Goal: Information Seeking & Learning: Learn about a topic

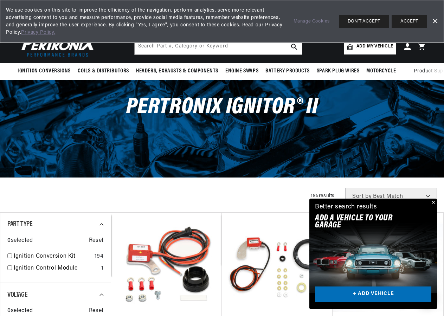
scroll to position [36, 0]
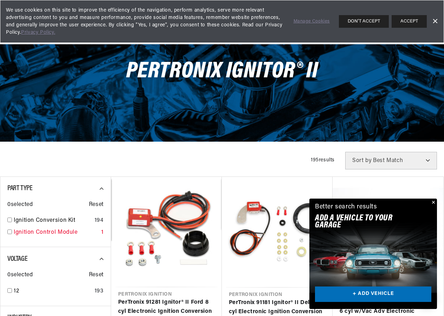
click at [70, 237] on link "Ignition Control Module" at bounding box center [56, 232] width 85 height 9
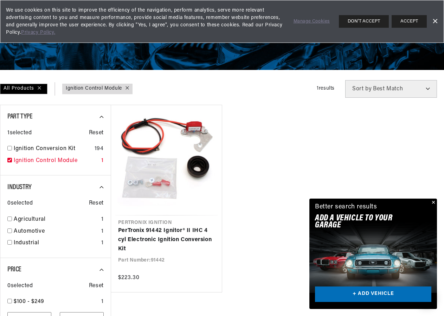
scroll to position [0, 761]
click at [52, 165] on link "Ignition Control Module" at bounding box center [56, 160] width 85 height 9
checkbox input "false"
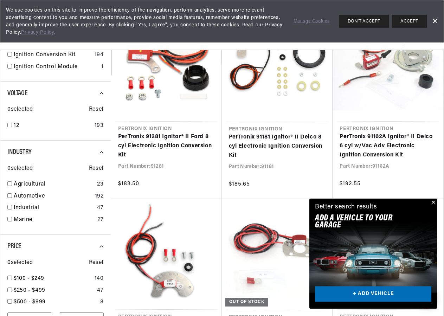
scroll to position [0, 223]
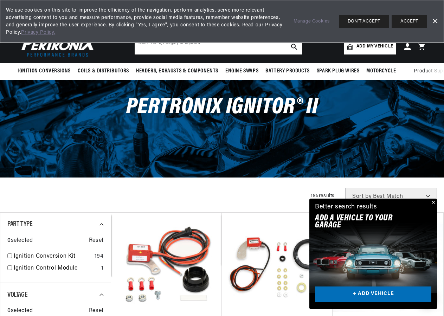
click at [243, 49] on input "text" at bounding box center [218, 46] width 167 height 15
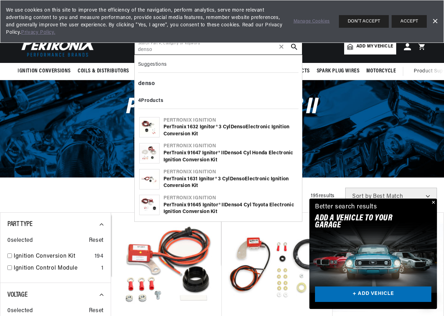
scroll to position [0, 380]
click at [197, 204] on div "PerTronix 91645 Ignitor® II Denso 4 cyl Toyota Electronic Ignition Conversion K…" at bounding box center [230, 209] width 134 height 14
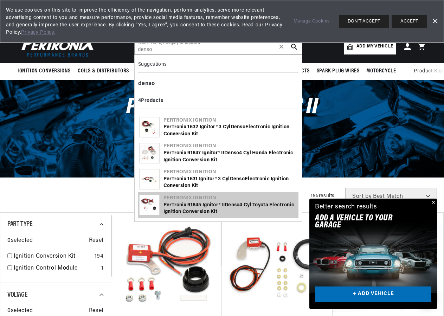
scroll to position [0, 0]
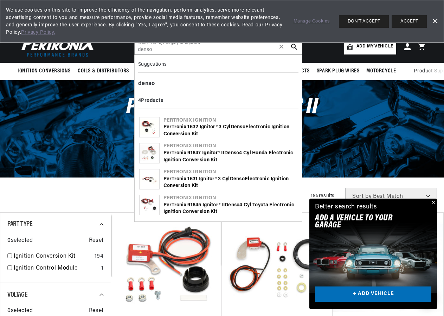
click at [104, 200] on div "Filters 195 results Show Universal Parts Sort by Best Match Featured Name, A-Z …" at bounding box center [222, 197] width 444 height 18
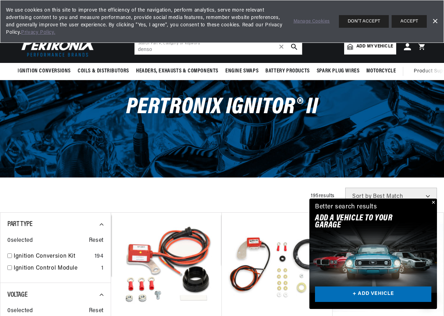
scroll to position [0, 380]
click at [194, 50] on input "denso" at bounding box center [218, 46] width 167 height 15
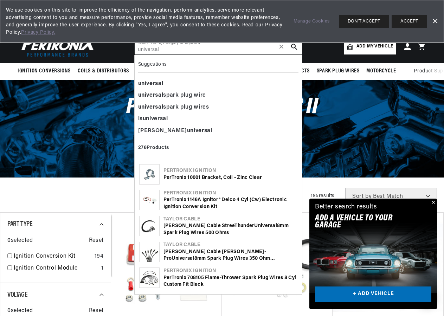
type input "universal"
click at [92, 113] on div "PerTronix Ignitor® II" at bounding box center [222, 110] width 444 height 61
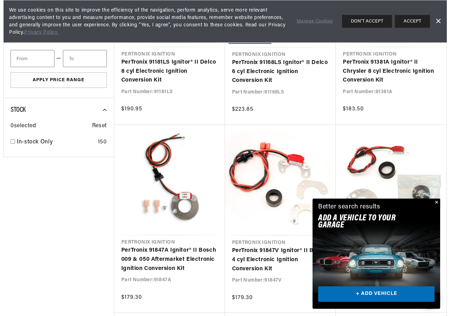
scroll to position [502, 0]
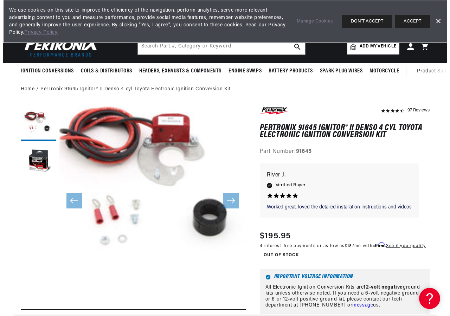
scroll to position [0, 761]
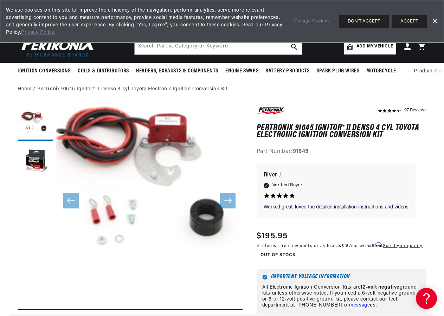
click at [38, 292] on button "Open media 1 in modal" at bounding box center [38, 292] width 0 height 0
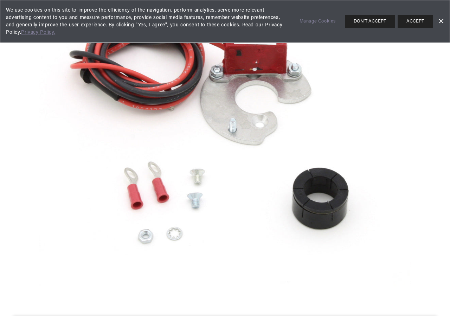
scroll to position [0, 0]
